Goal: Browse casually: Explore the website without a specific task or goal

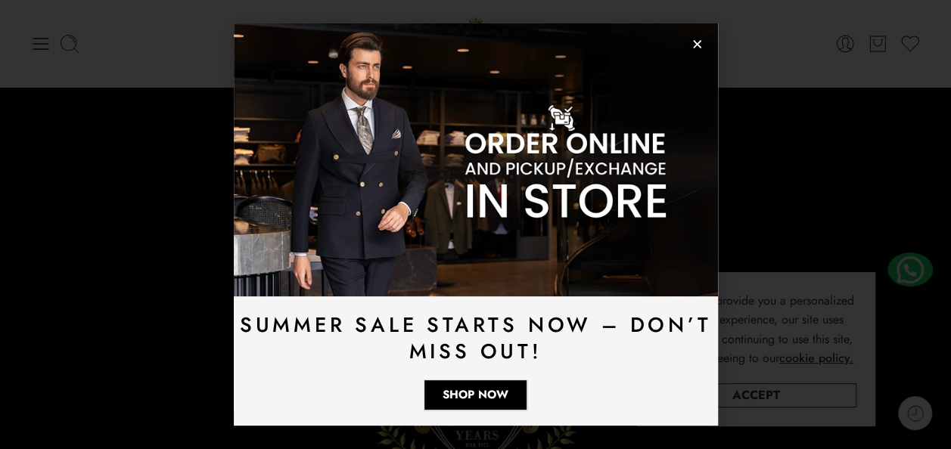
click at [691, 45] on icon "Close" at bounding box center [696, 44] width 11 height 11
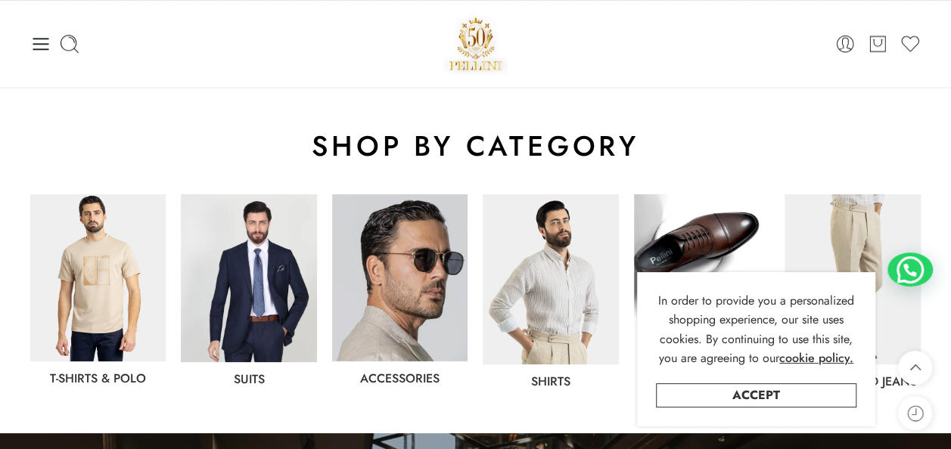
scroll to position [679, 0]
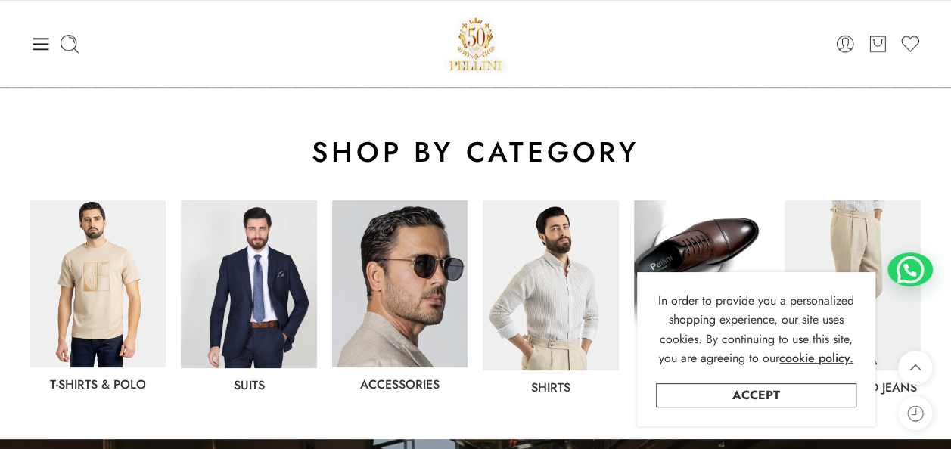
click at [374, 261] on img at bounding box center [399, 283] width 135 height 167
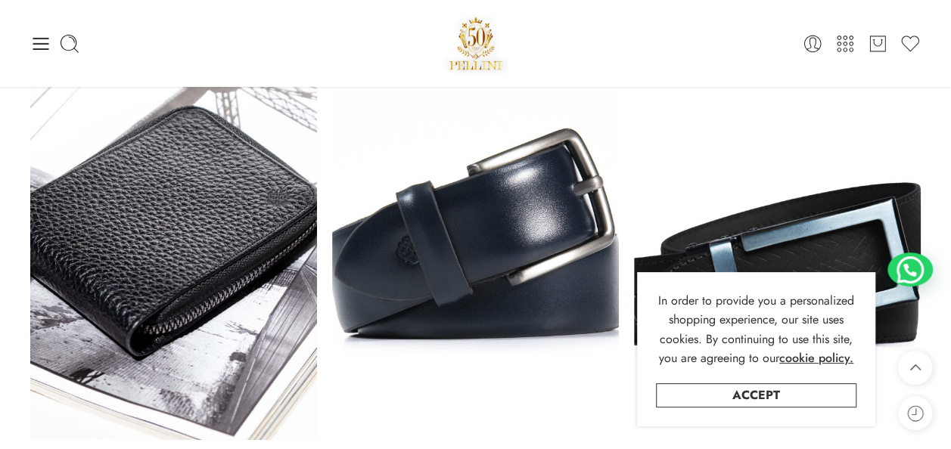
scroll to position [8016, 0]
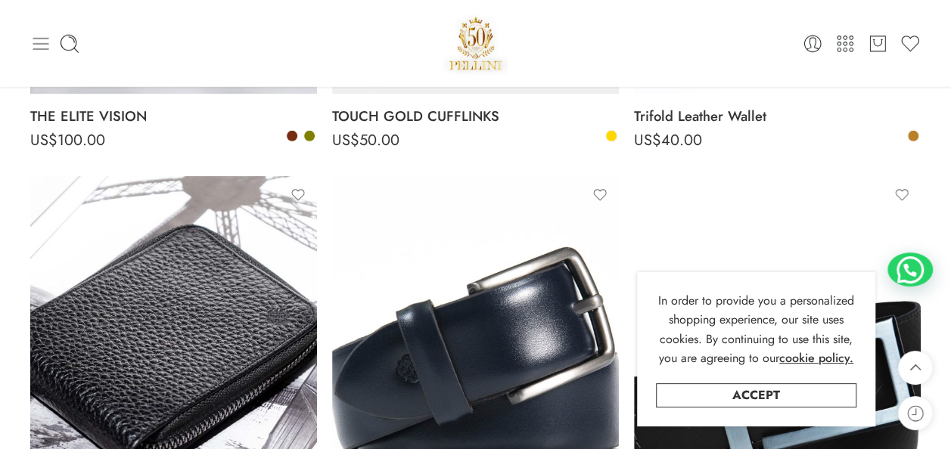
click at [44, 61] on div "0 Cart 0 Wishlist" at bounding box center [475, 43] width 890 height 87
click at [44, 36] on icon at bounding box center [40, 43] width 21 height 21
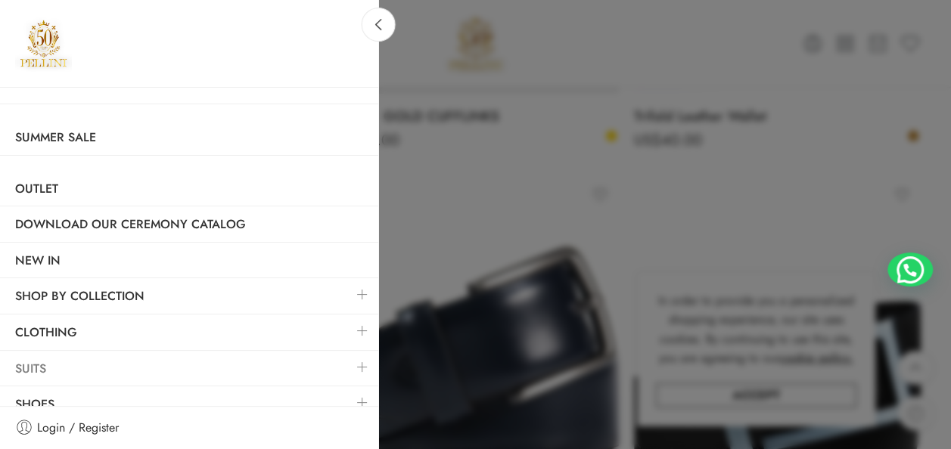
click at [95, 376] on link "Suits" at bounding box center [189, 369] width 378 height 35
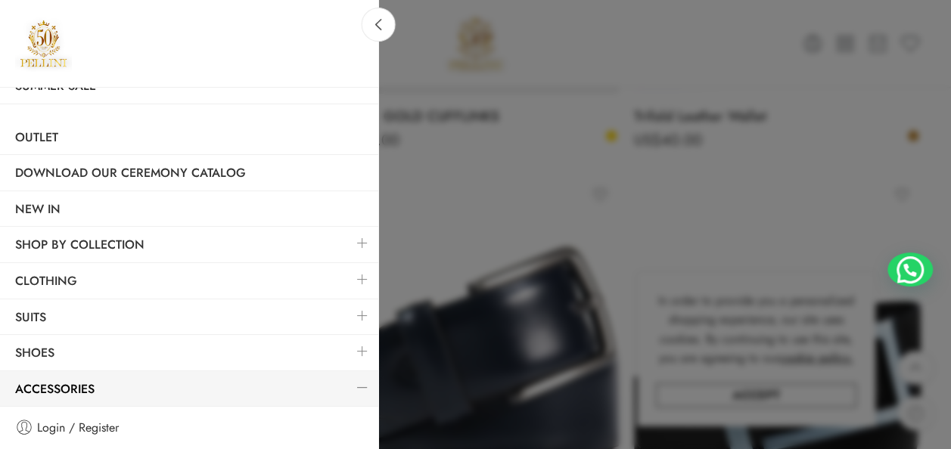
scroll to position [76, 0]
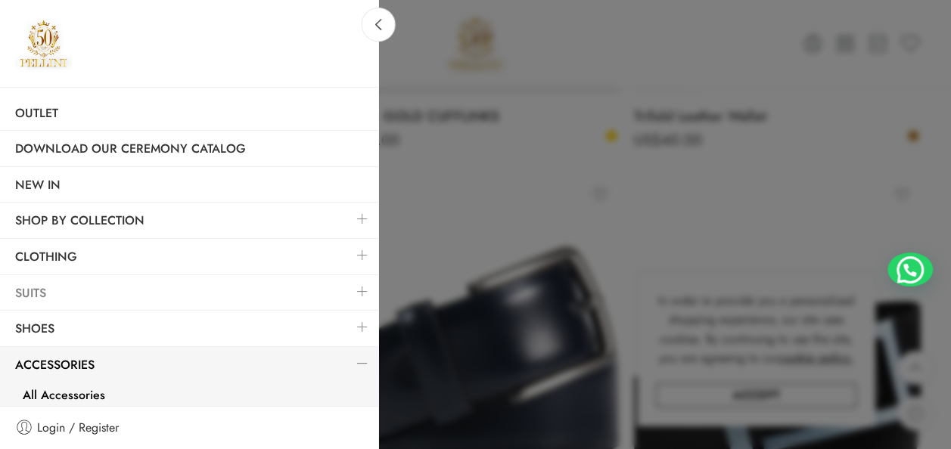
click at [23, 298] on link "Suits" at bounding box center [189, 293] width 378 height 35
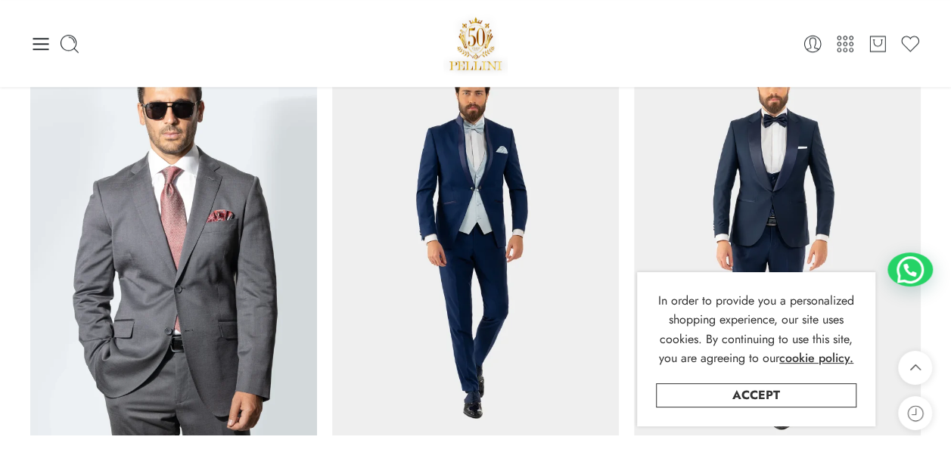
scroll to position [3479, 0]
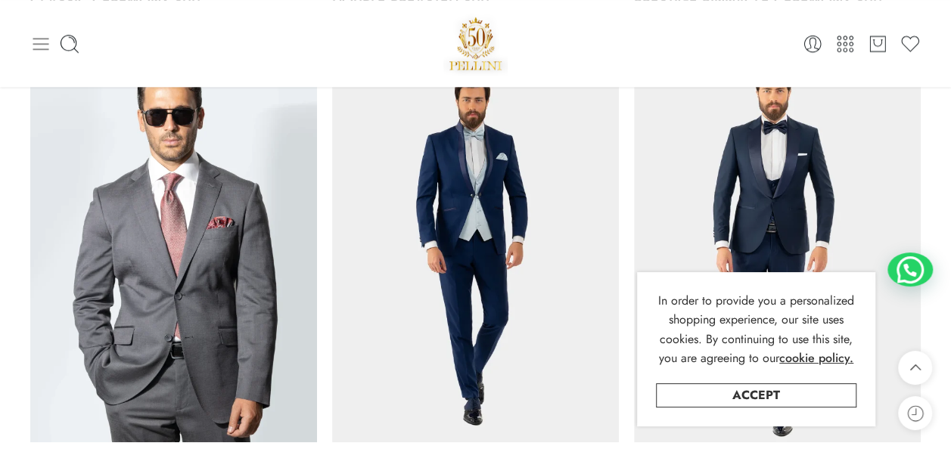
click at [30, 48] on icon at bounding box center [40, 43] width 21 height 21
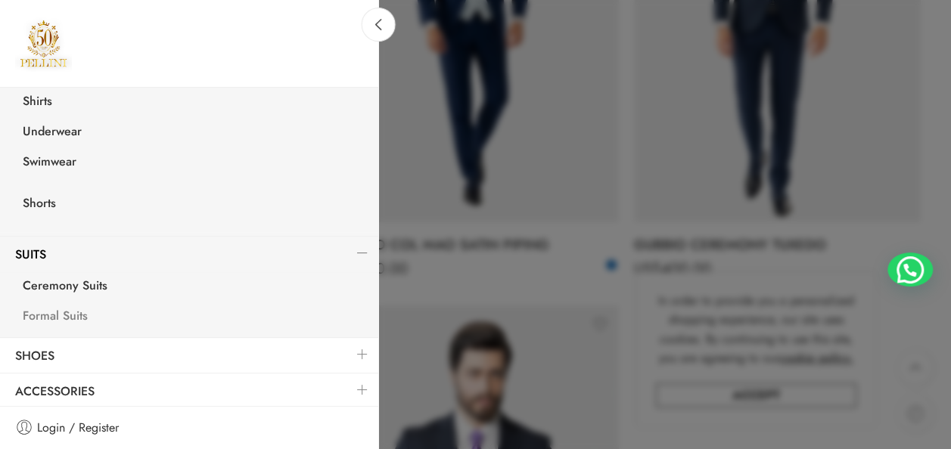
scroll to position [3706, 0]
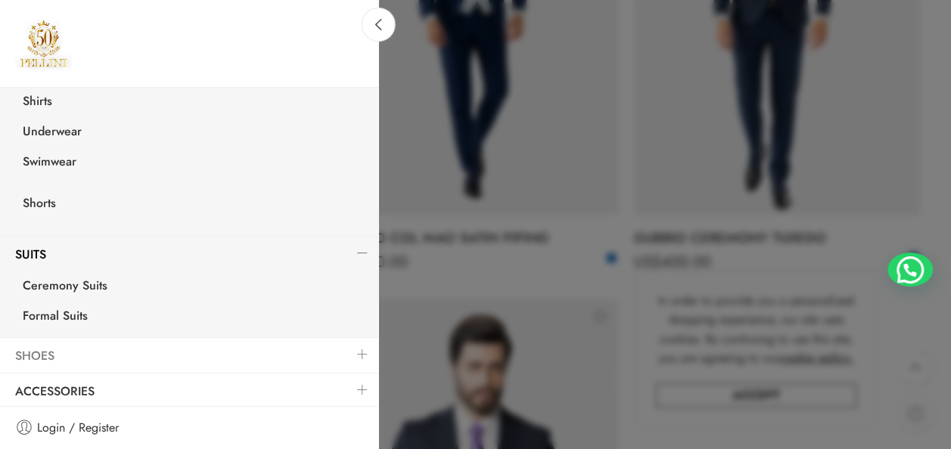
click at [48, 351] on link "Shoes" at bounding box center [189, 356] width 378 height 35
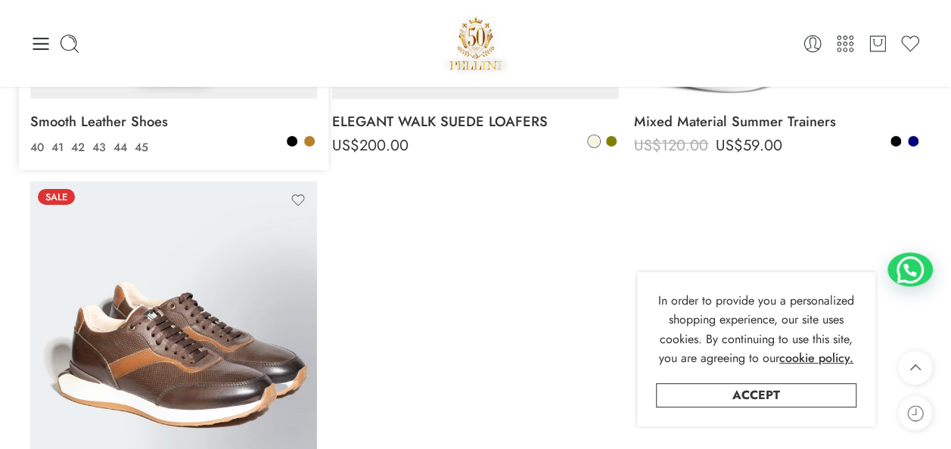
scroll to position [5067, 0]
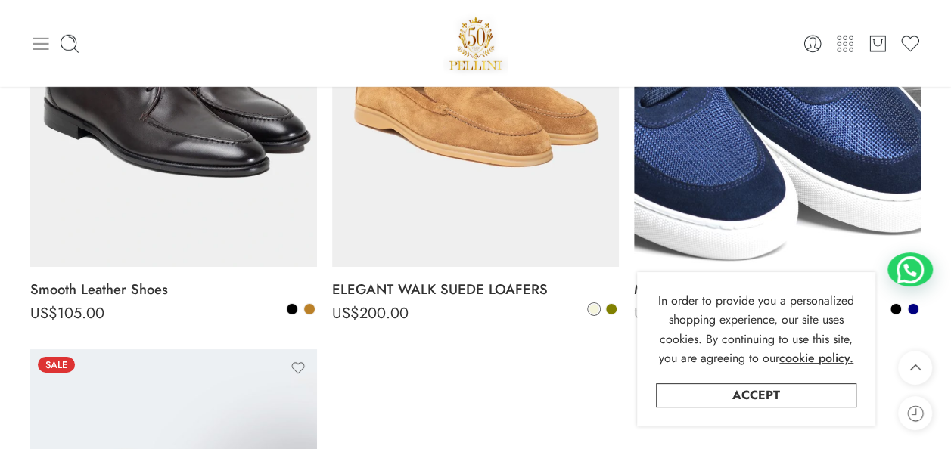
click at [37, 48] on icon at bounding box center [40, 43] width 21 height 21
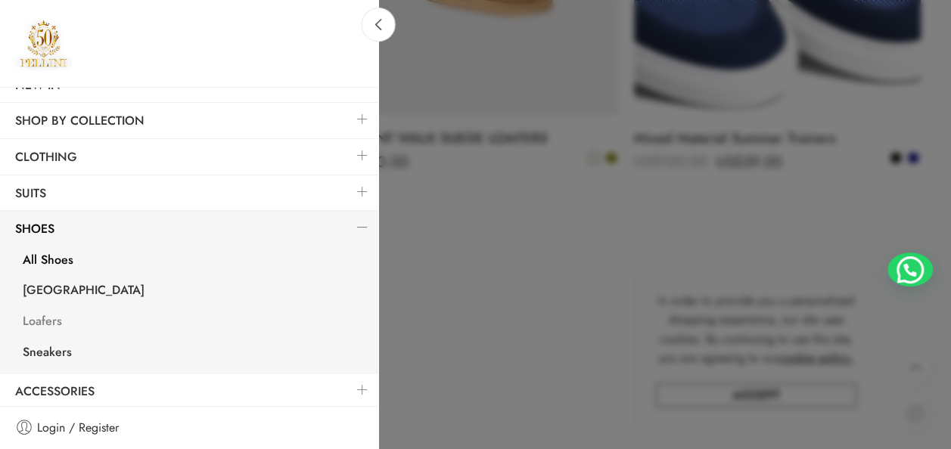
scroll to position [5369, 0]
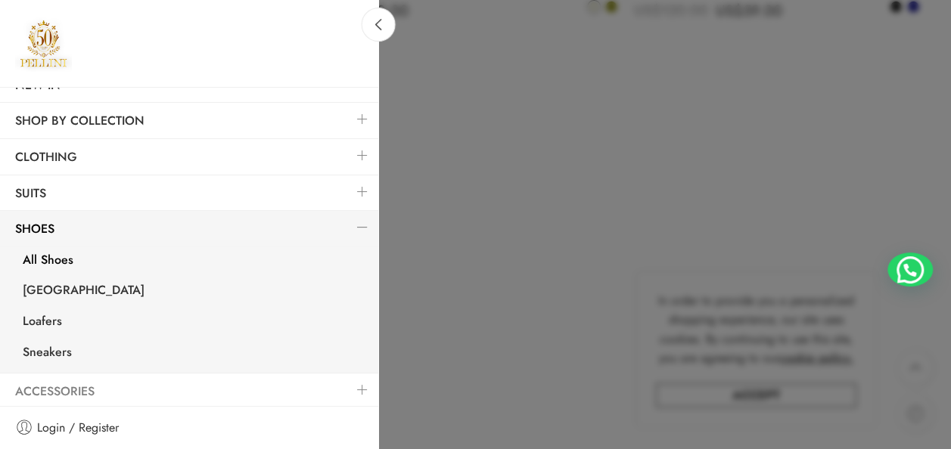
click at [96, 389] on link "Accessories" at bounding box center [189, 391] width 378 height 35
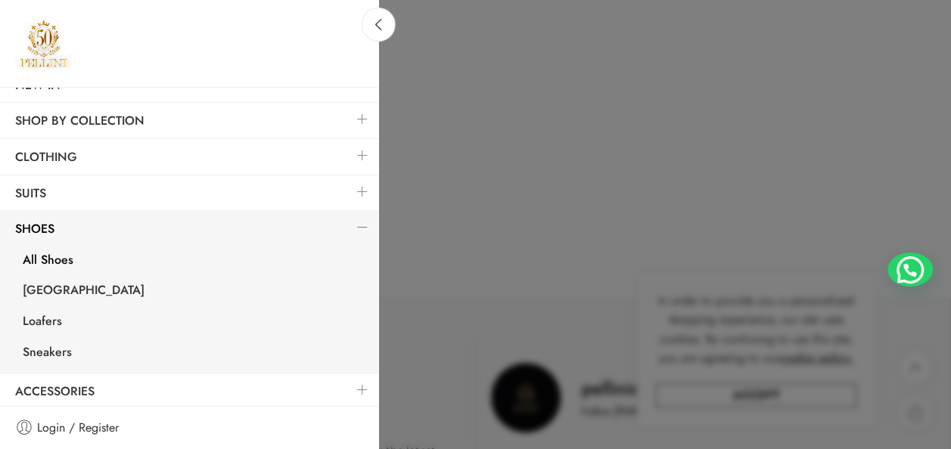
scroll to position [5445, 0]
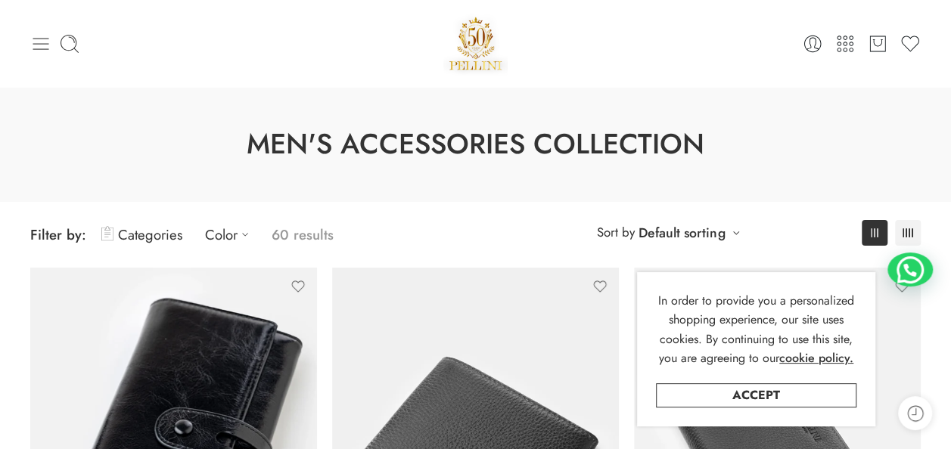
click at [39, 39] on icon at bounding box center [40, 43] width 21 height 21
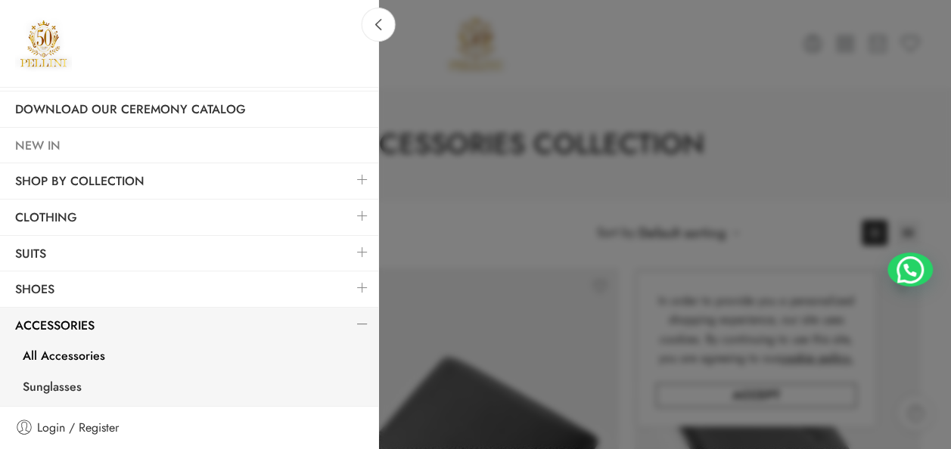
scroll to position [151, 0]
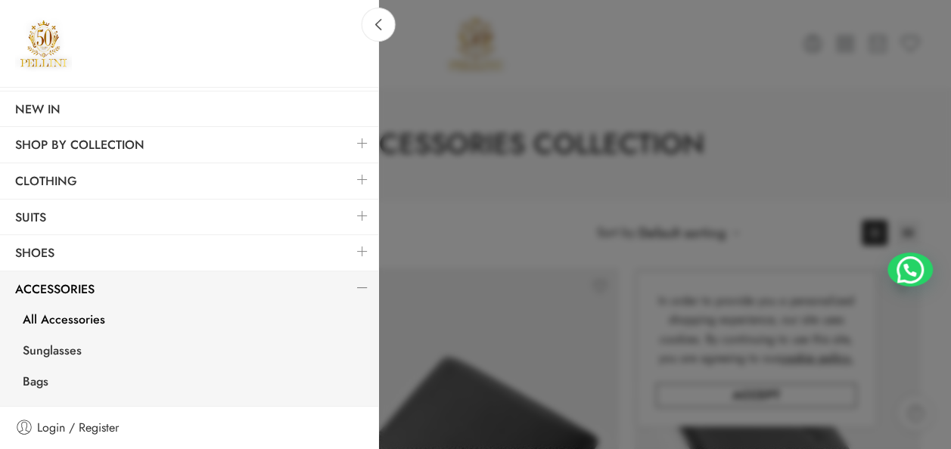
click at [346, 184] on link at bounding box center [362, 179] width 32 height 33
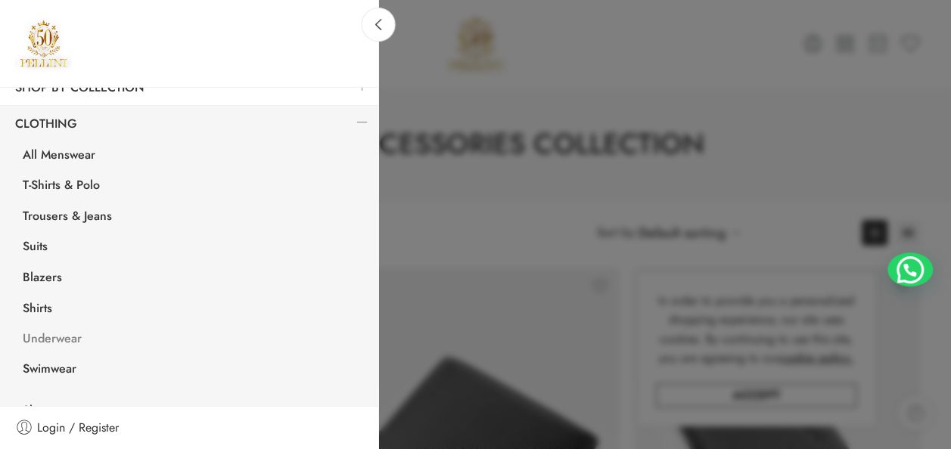
scroll to position [303, 0]
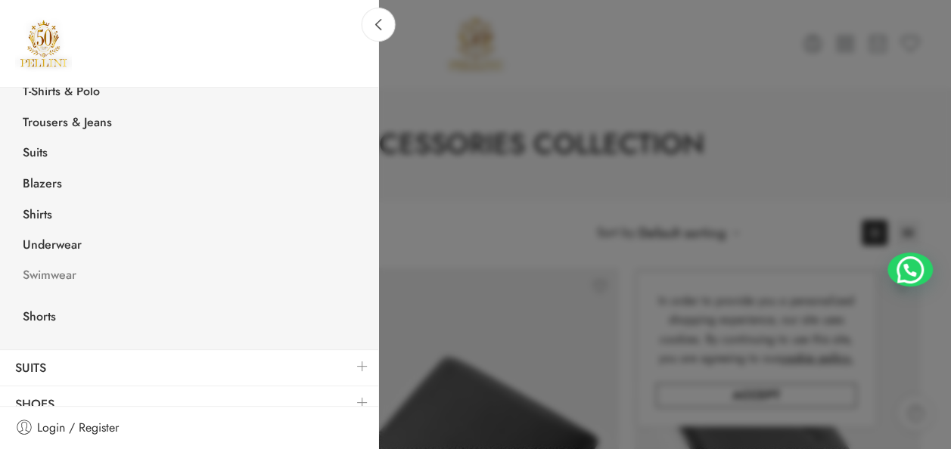
click at [64, 269] on span "Swimwear" at bounding box center [50, 275] width 54 height 20
click at [51, 240] on link "Underwear" at bounding box center [193, 246] width 371 height 31
click at [45, 206] on link "Shirts" at bounding box center [193, 216] width 371 height 31
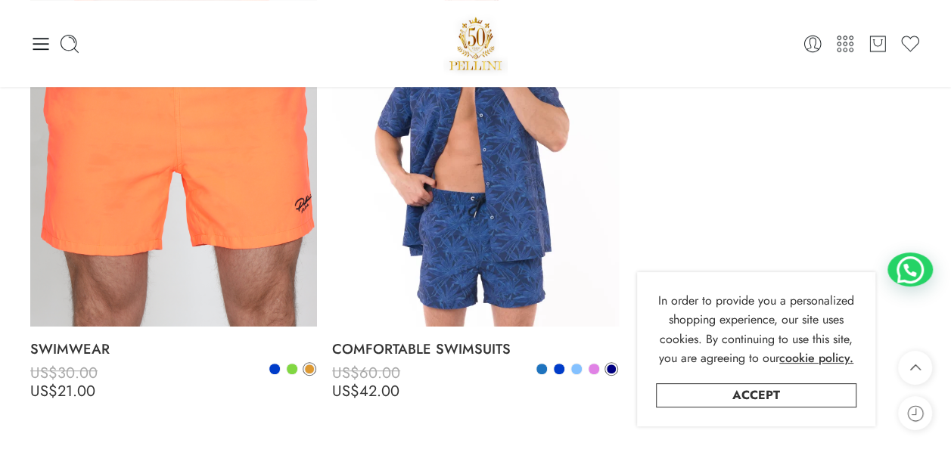
scroll to position [303, 0]
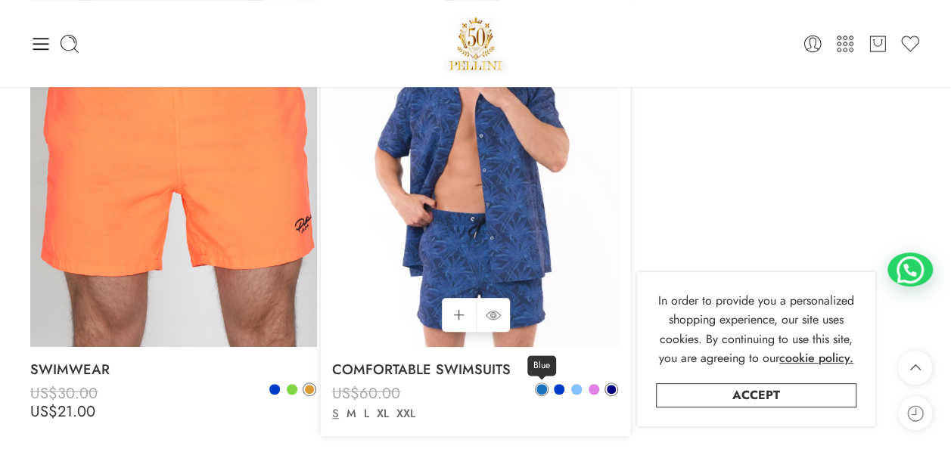
click at [538, 387] on span at bounding box center [541, 389] width 11 height 11
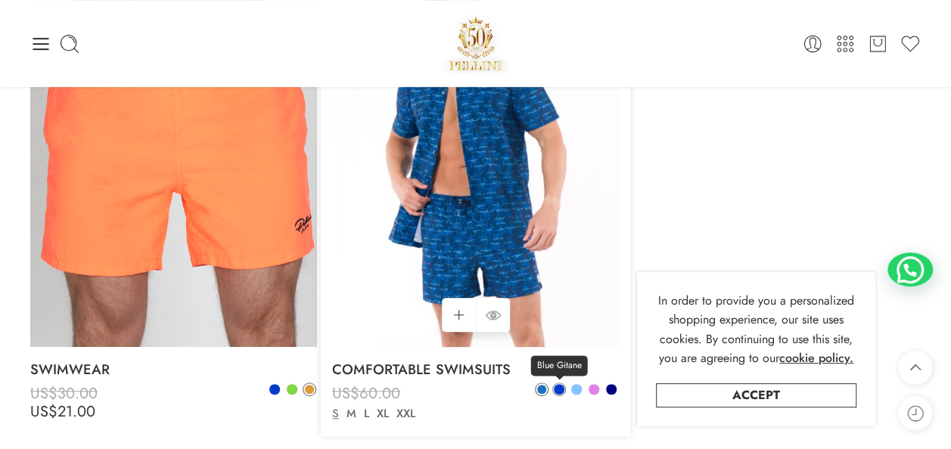
click at [554, 391] on span at bounding box center [559, 389] width 11 height 11
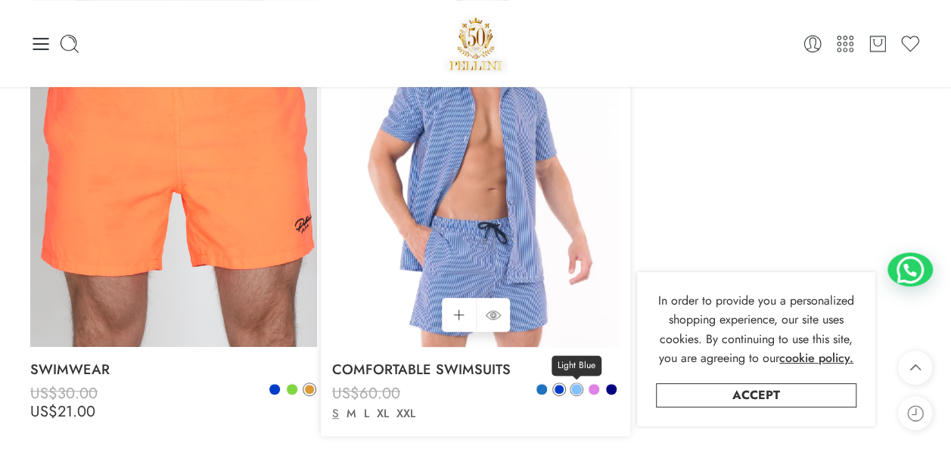
click at [579, 388] on span at bounding box center [576, 389] width 11 height 11
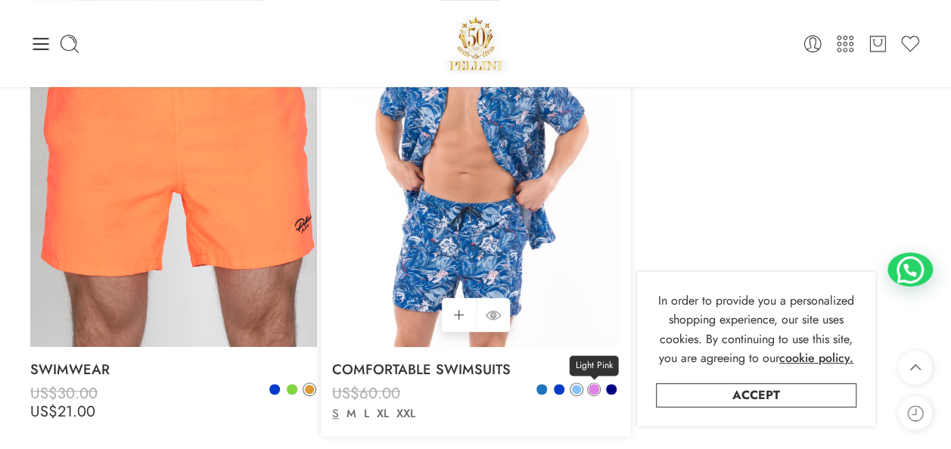
click at [598, 394] on link "Light Pink" at bounding box center [594, 390] width 14 height 14
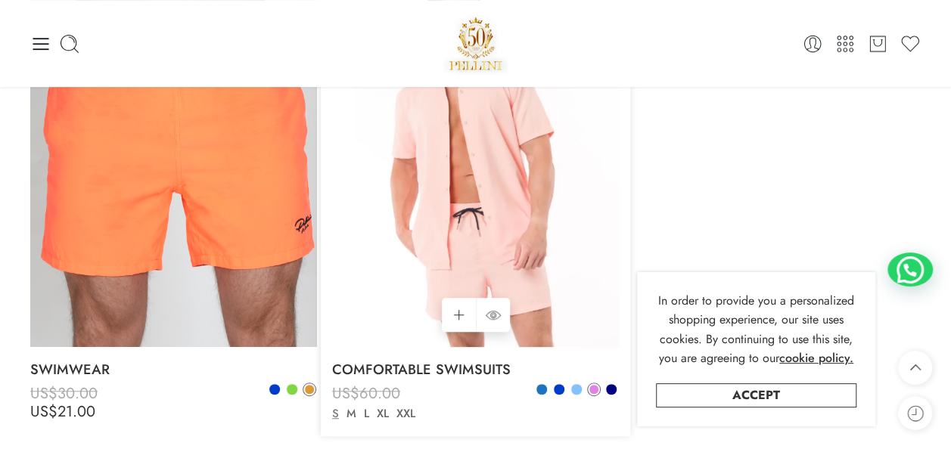
click at [617, 386] on div "Blue Blue Gitane Light Blue Light Pink" at bounding box center [576, 391] width 83 height 17
click at [613, 386] on span at bounding box center [611, 389] width 11 height 11
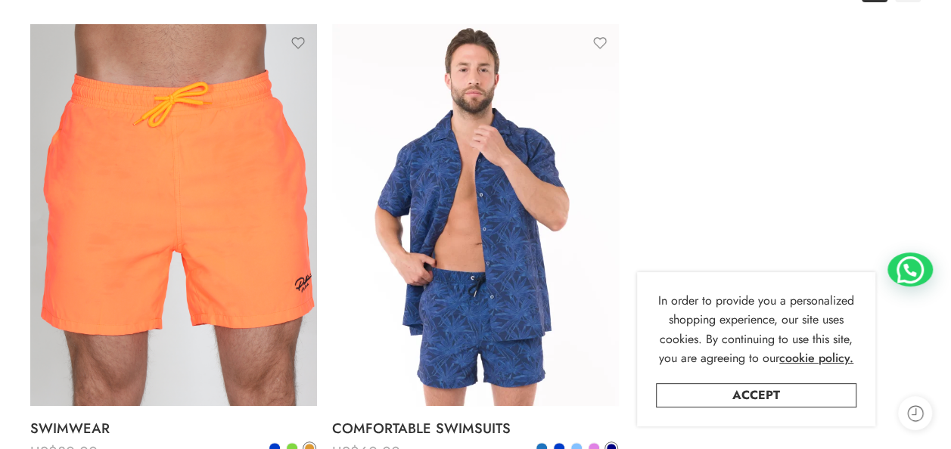
scroll to position [374, 0]
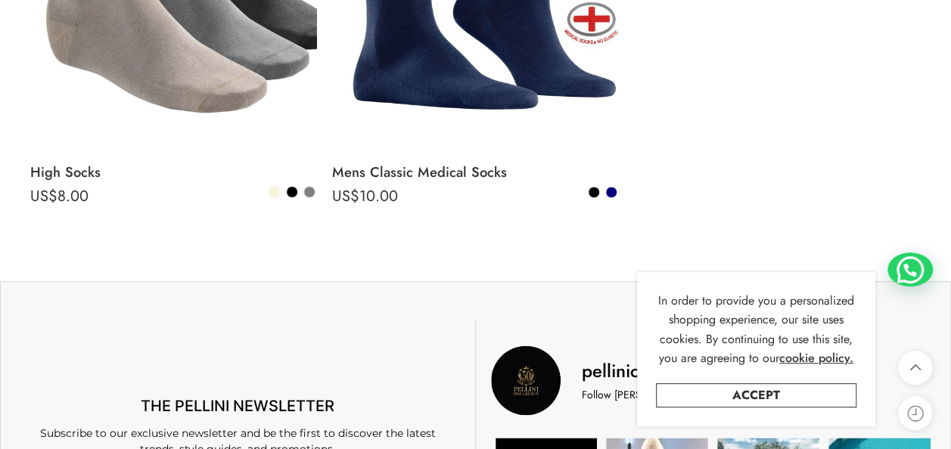
scroll to position [832, 0]
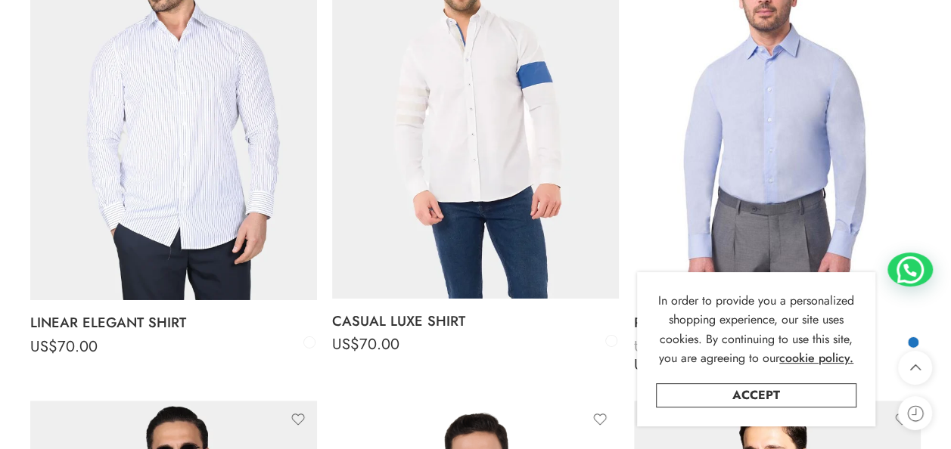
scroll to position [2269, 0]
